Goal: Information Seeking & Learning: Find specific page/section

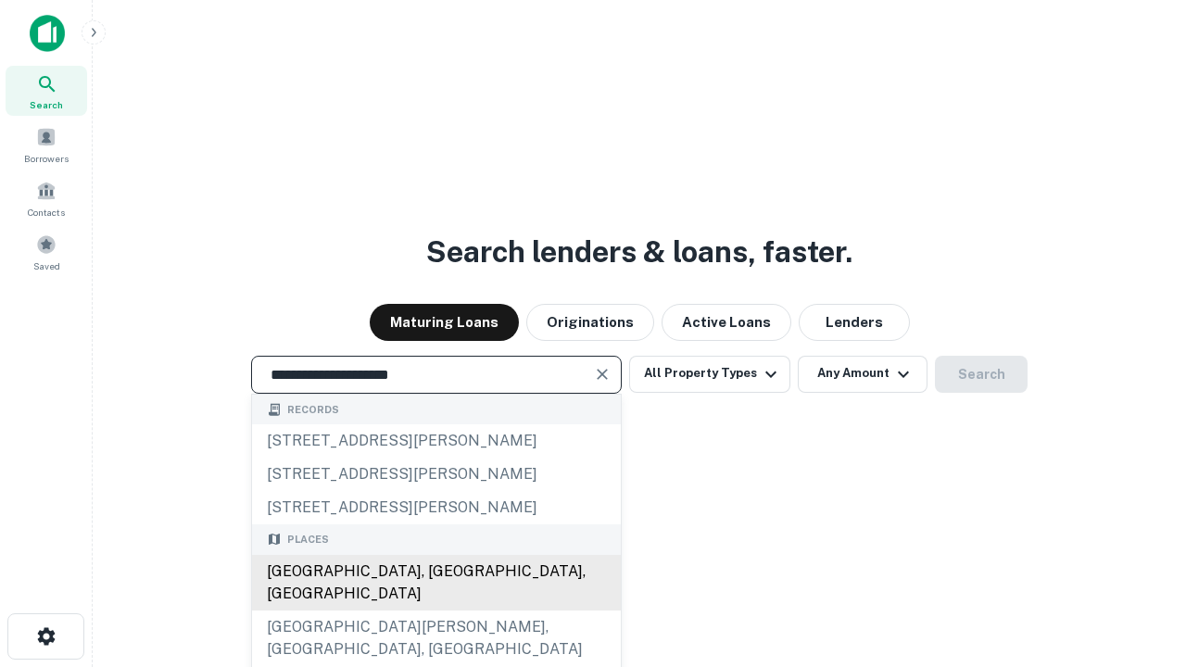
click at [435, 611] on div "[GEOGRAPHIC_DATA], [GEOGRAPHIC_DATA], [GEOGRAPHIC_DATA]" at bounding box center [436, 583] width 369 height 56
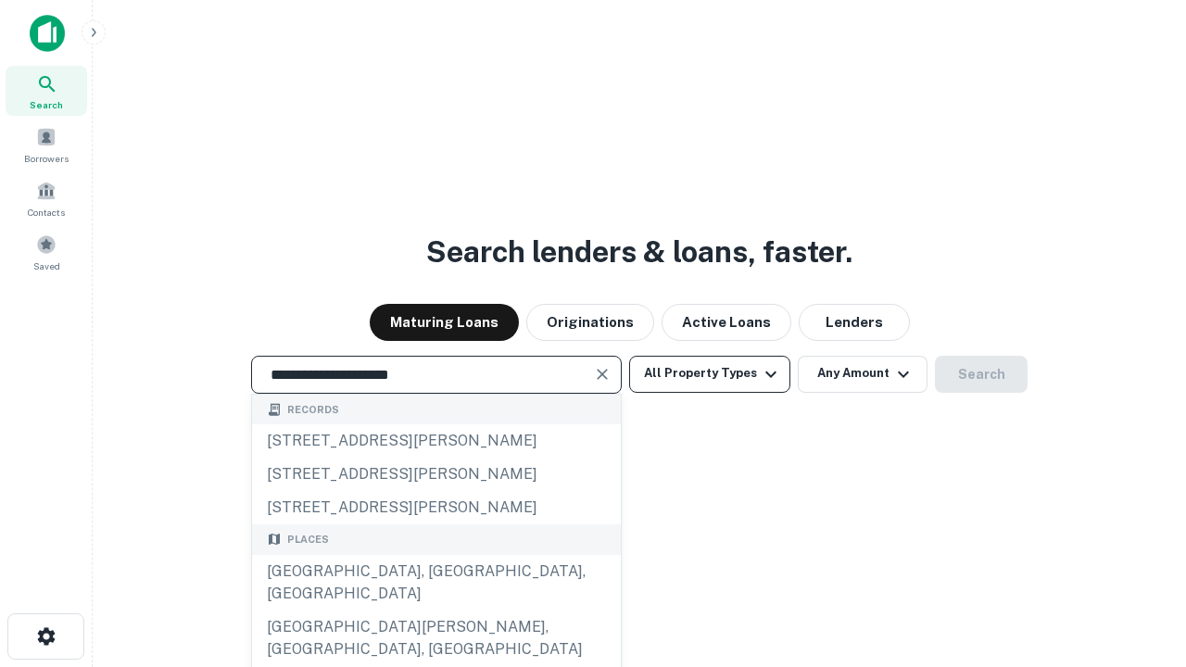
type input "**********"
click at [710, 373] on button "All Property Types" at bounding box center [709, 374] width 161 height 37
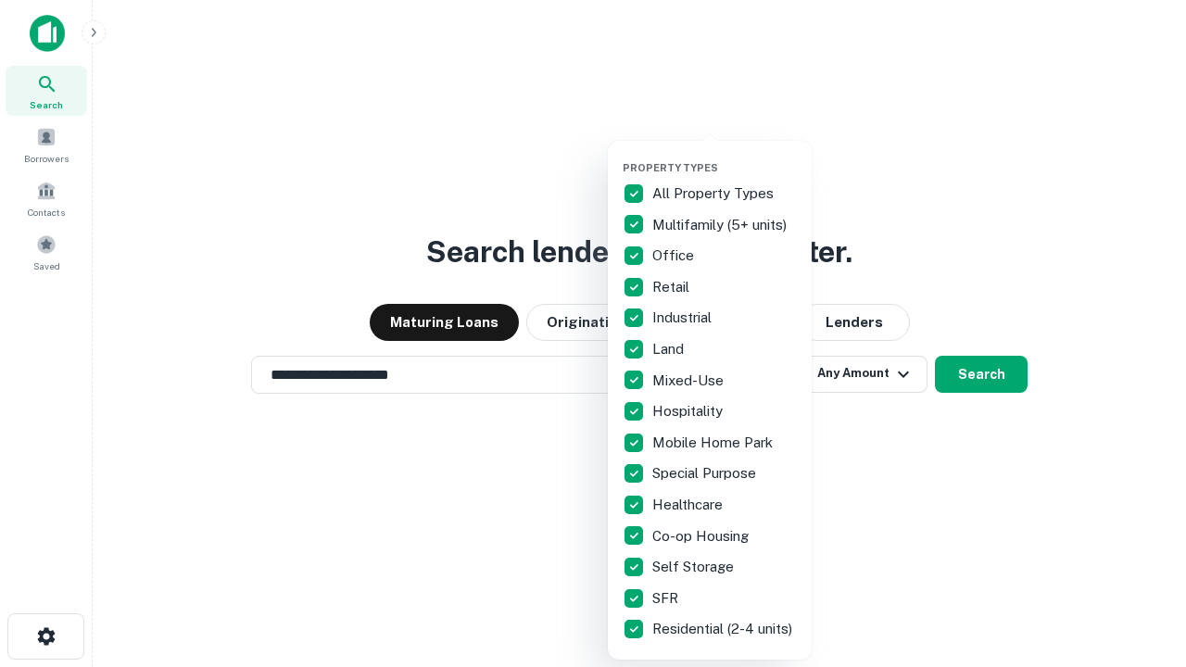
click at [725, 156] on button "button" at bounding box center [725, 156] width 204 height 1
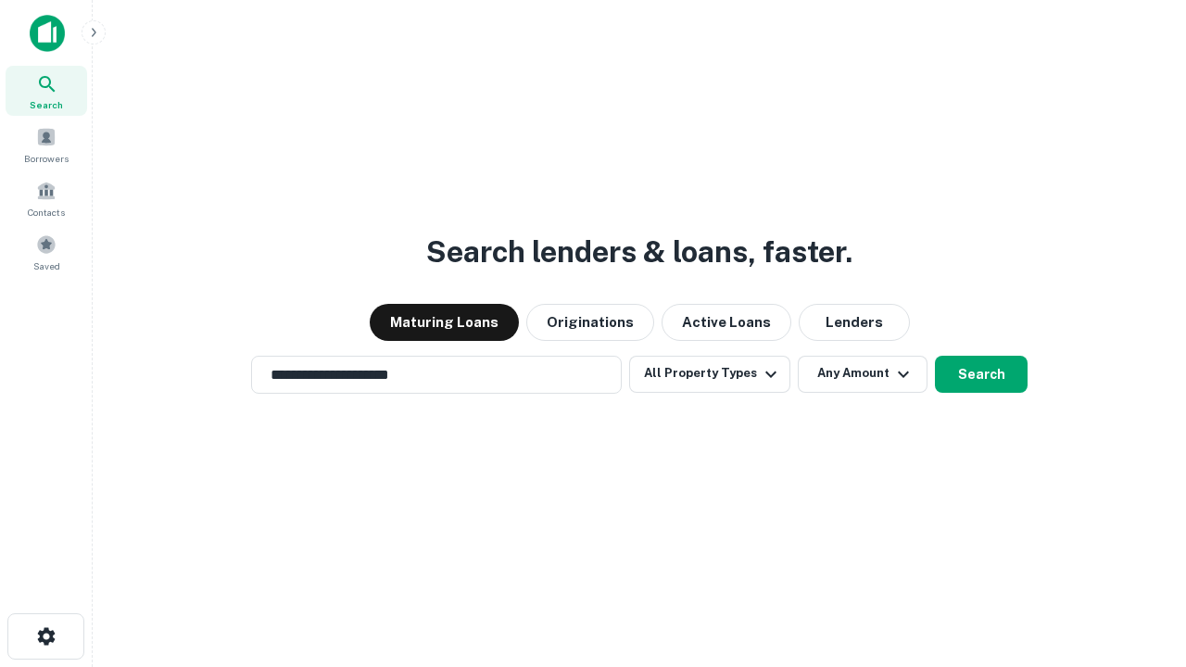
scroll to position [29, 0]
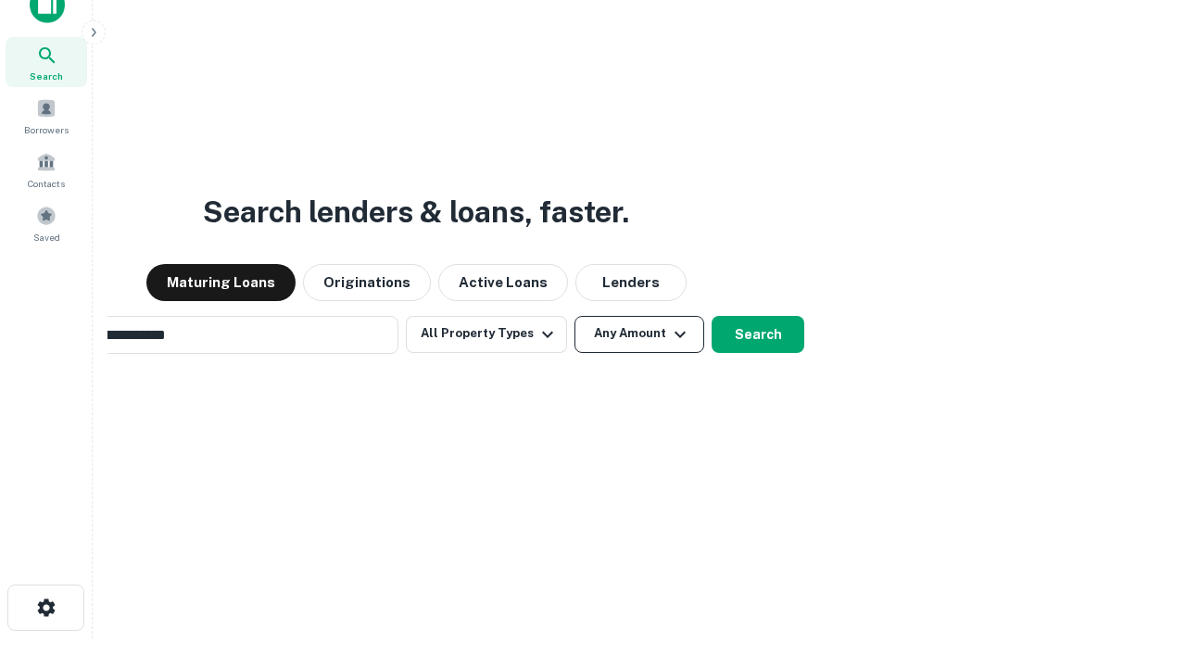
click at [574, 316] on button "Any Amount" at bounding box center [639, 334] width 130 height 37
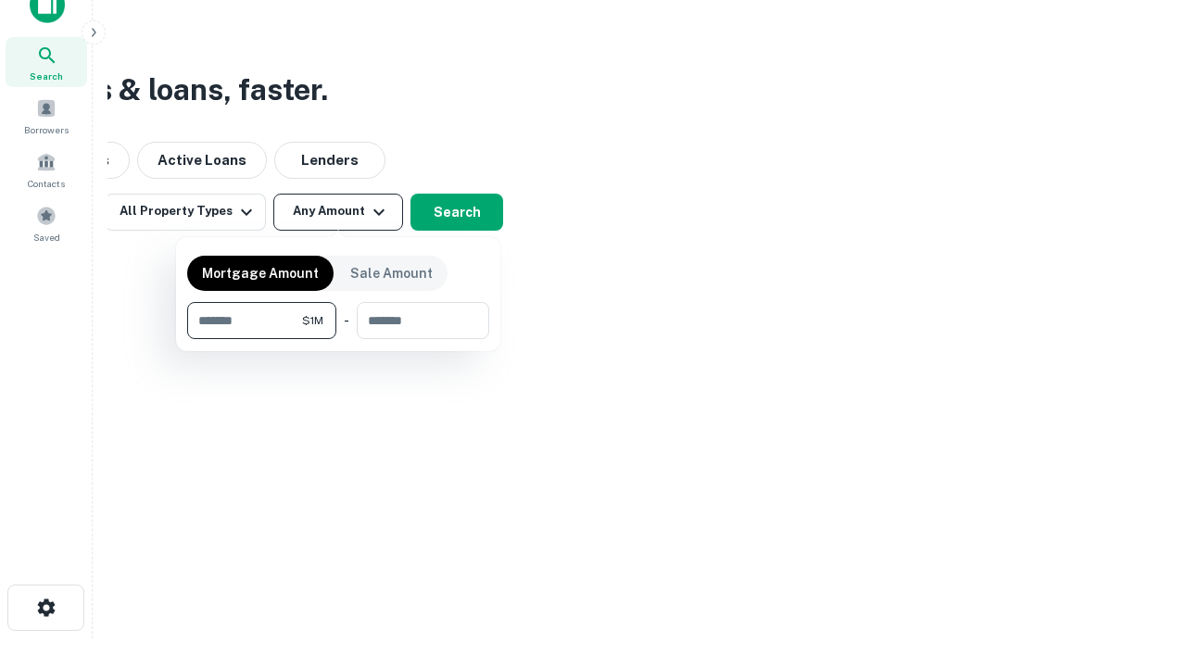
scroll to position [30, 0]
type input "*******"
click at [338, 339] on button "button" at bounding box center [338, 339] width 302 height 1
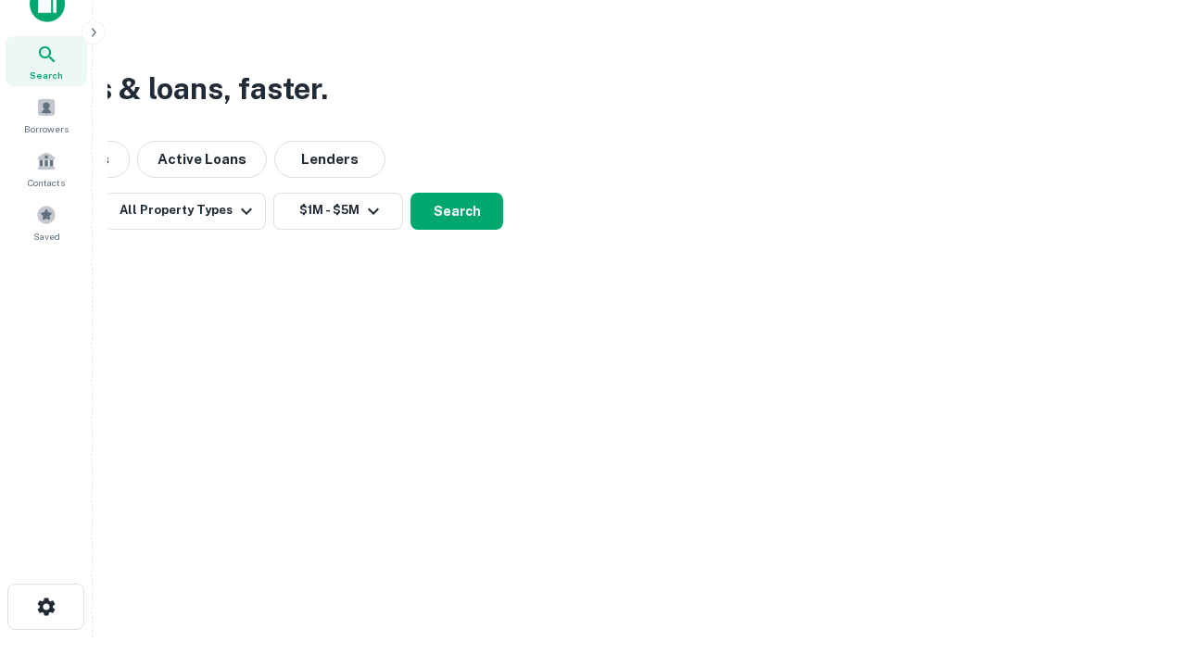
scroll to position [29, 0]
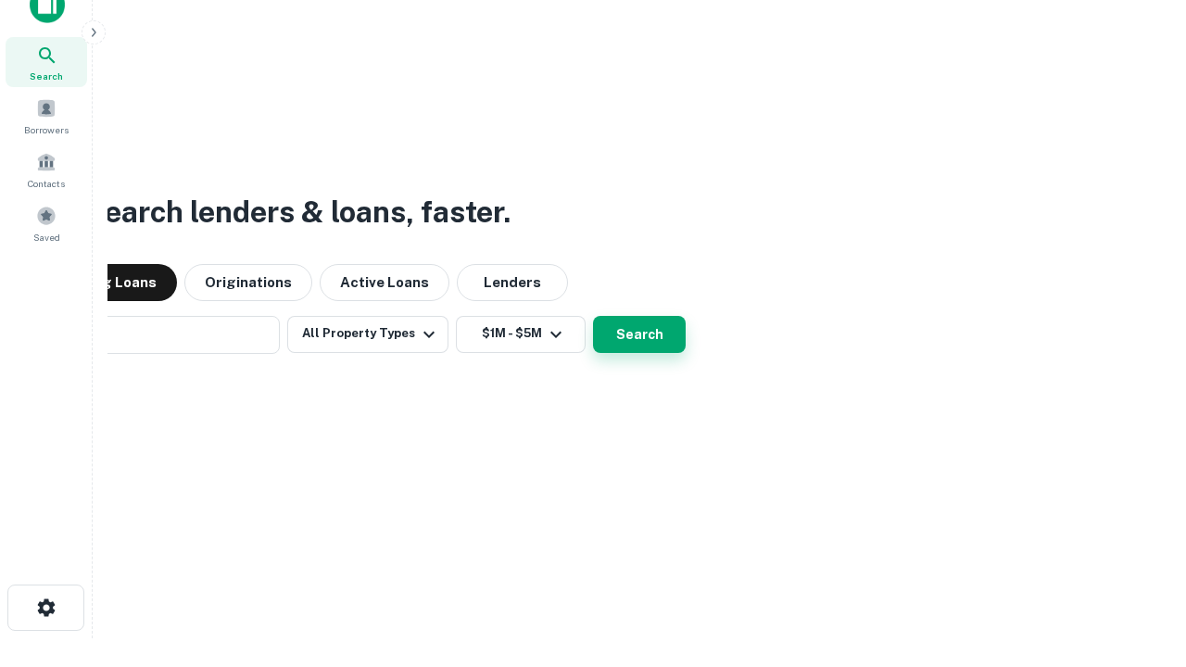
click at [593, 316] on button "Search" at bounding box center [639, 334] width 93 height 37
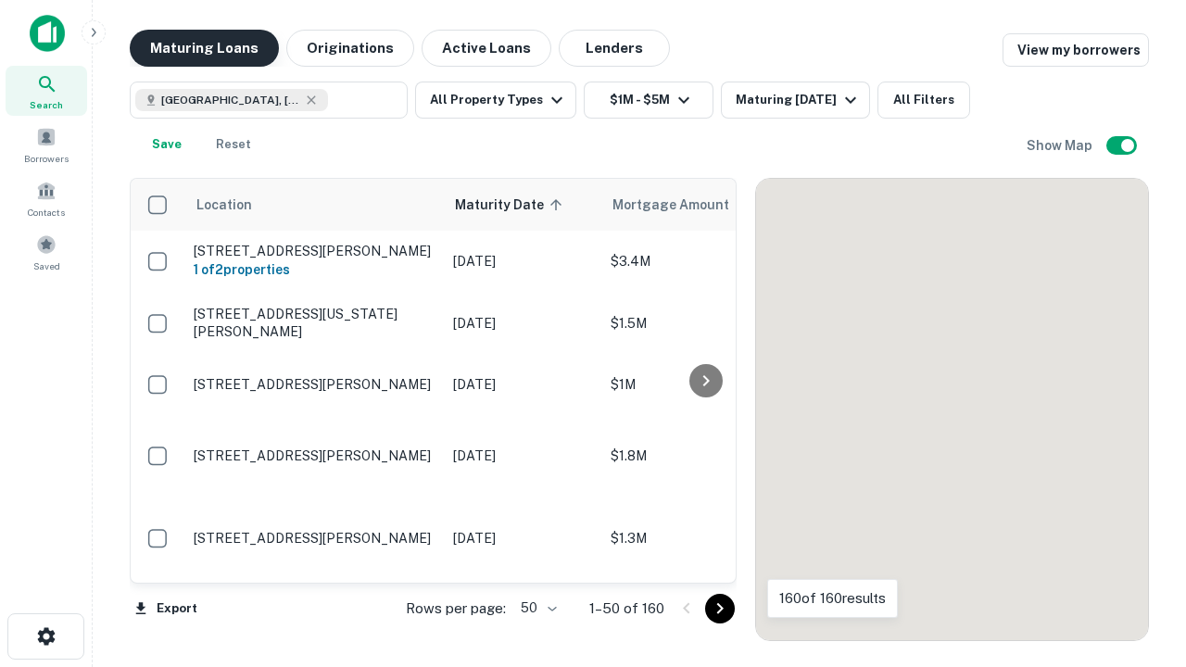
click at [204, 48] on button "Maturing Loans" at bounding box center [204, 48] width 149 height 37
